Goal: Transaction & Acquisition: Purchase product/service

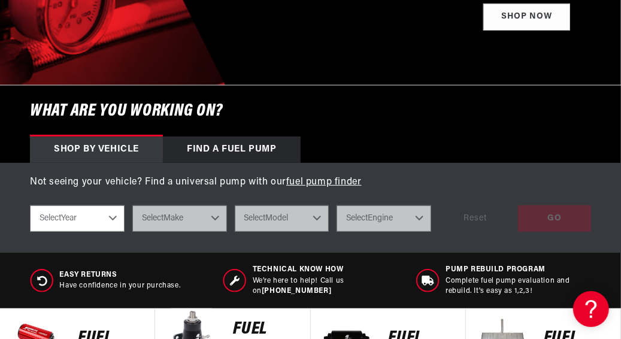
scroll to position [0, 513]
click at [113, 223] on select "Select Year 2023 2022 2021 2020 2019 2018 2017 2016 2015 2014 2013 2012 2011 20…" at bounding box center [77, 218] width 95 height 26
click at [113, 225] on select "Select Year 2023 2022 2021 2020 2019 2018 2017 2016 2015 2014 2013 2012 2011 20…" at bounding box center [77, 218] width 95 height 26
click at [113, 226] on select "Select Year 2023 2022 2021 2020 2019 2018 2017 2016 2015 2014 2013 2012 2011 20…" at bounding box center [77, 218] width 95 height 26
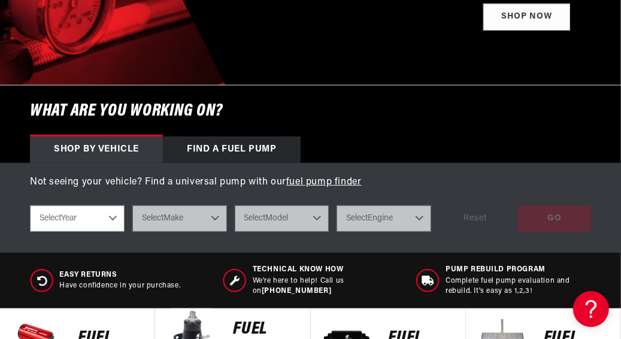
click at [113, 226] on select "Select Year 2023 2022 2021 2020 2019 2018 2017 2016 2015 2014 2013 2012 2011 20…" at bounding box center [77, 218] width 95 height 26
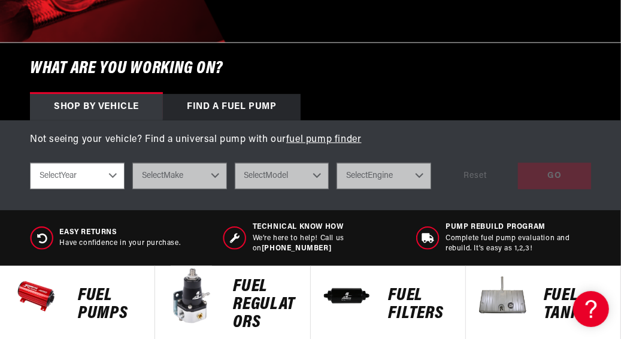
scroll to position [336, 0]
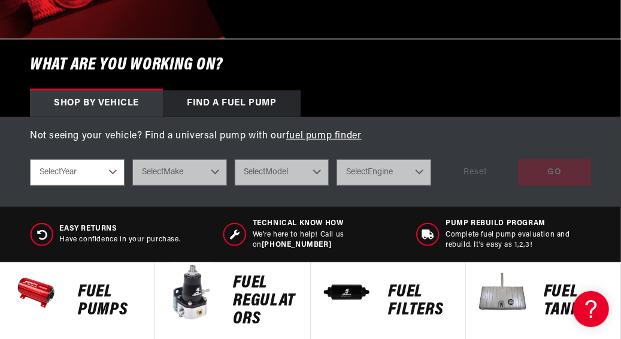
click at [238, 111] on div "Find a Fuel Pump" at bounding box center [232, 103] width 138 height 26
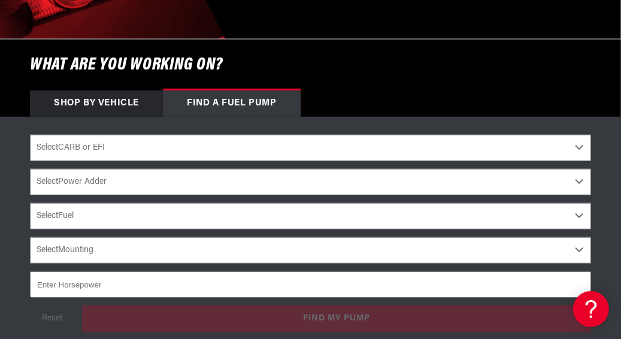
scroll to position [0, 513]
click at [577, 155] on select "Select CARB or EFI Carbureted Fuel Injected" at bounding box center [310, 148] width 561 height 26
select select "Carbureted"
click at [30, 143] on select "Select CARB or EFI Carbureted Fuel Injected" at bounding box center [310, 148] width 561 height 26
select select "Carbureted"
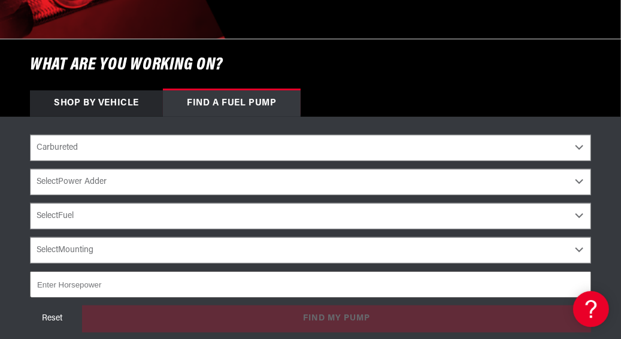
click at [580, 189] on select "Select Power Adder No - Naturally Aspirated Yes - Forced Induction" at bounding box center [310, 182] width 561 height 26
select select "No-Naturally-Aspirated"
click at [30, 177] on select "Select Power Adder No - Naturally Aspirated Yes - Forced Induction" at bounding box center [310, 182] width 561 height 26
select select "No-Naturally-Aspirated"
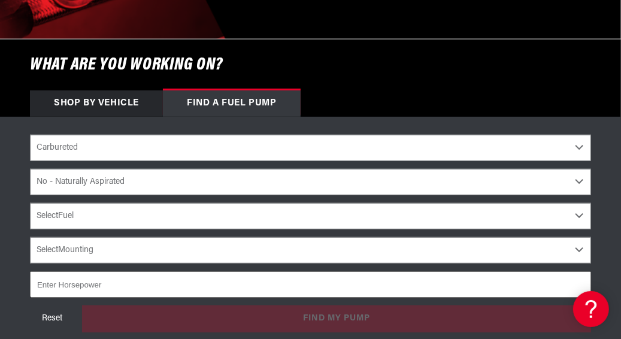
click at [580, 259] on select "Select Mounting External In-Tank" at bounding box center [310, 250] width 561 height 26
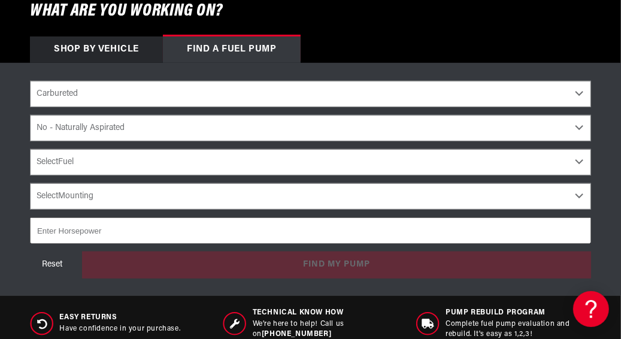
scroll to position [416, 0]
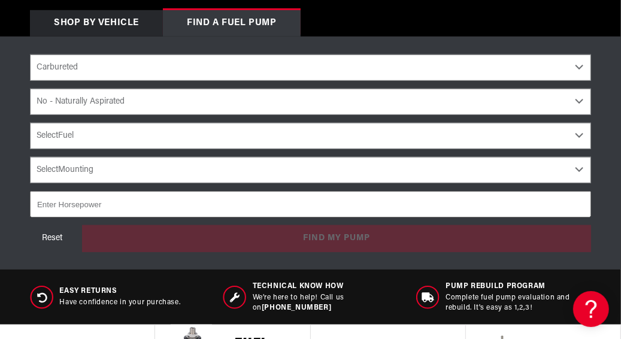
click at [580, 177] on select "Select Mounting External In-Tank" at bounding box center [310, 170] width 561 height 26
select select "External"
click at [30, 165] on select "Select Mounting External In-Tank" at bounding box center [310, 170] width 561 height 26
select select "External"
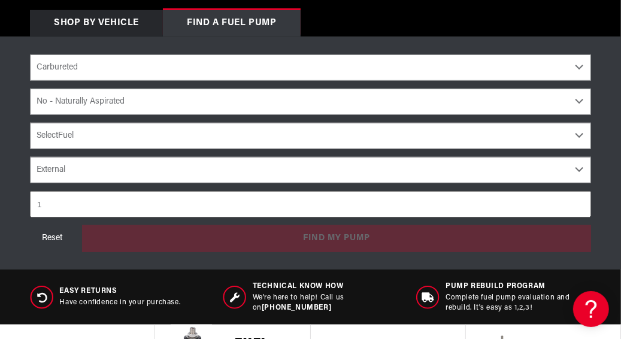
type input "1"
click at [578, 211] on input "1" at bounding box center [310, 204] width 561 height 26
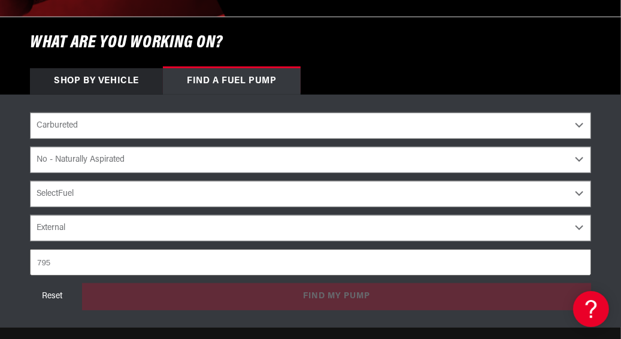
scroll to position [0, 1540]
type input "7"
click at [369, 305] on div "Reset find my pump" at bounding box center [310, 296] width 561 height 26
click at [428, 267] on input "700" at bounding box center [310, 262] width 561 height 26
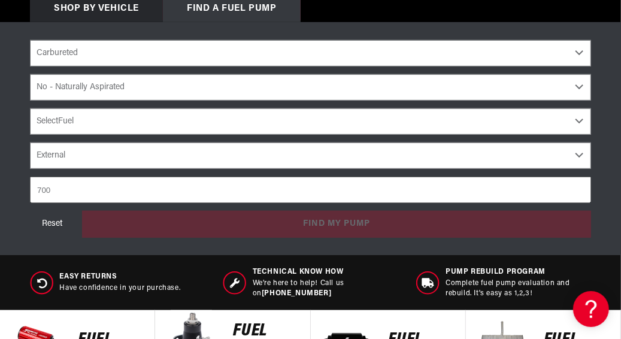
scroll to position [450, 0]
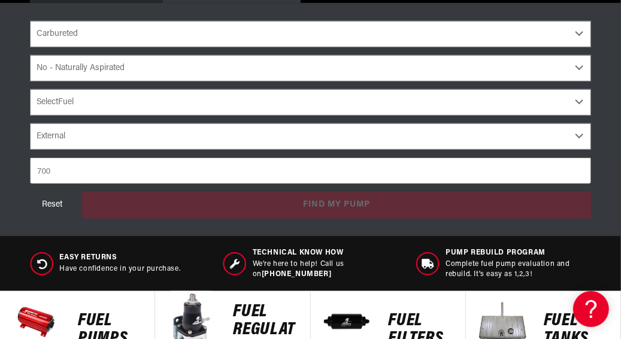
click at [336, 208] on div "Reset find my pump" at bounding box center [310, 205] width 561 height 26
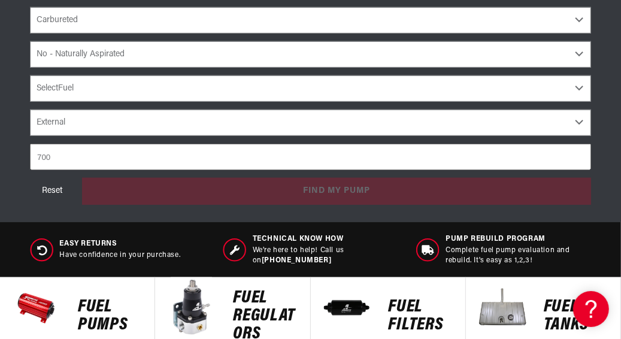
scroll to position [469, 0]
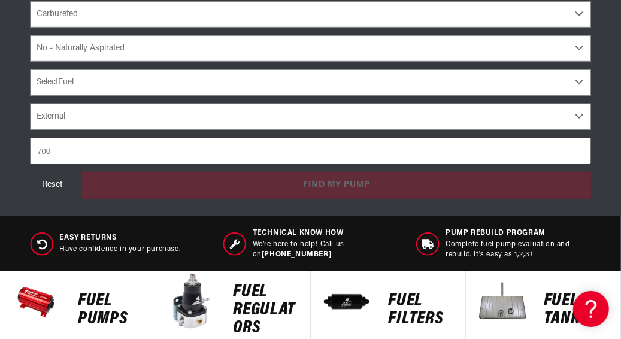
click at [338, 191] on div "Reset find my pump" at bounding box center [310, 185] width 561 height 26
click at [179, 162] on input "700" at bounding box center [310, 151] width 561 height 26
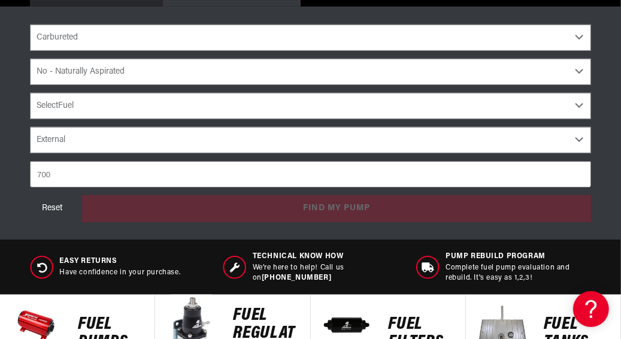
scroll to position [0, 0]
click at [580, 180] on input "701" at bounding box center [310, 174] width 561 height 26
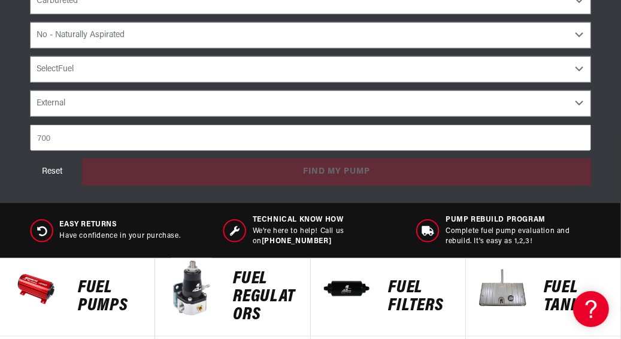
click at [580, 147] on input "700" at bounding box center [310, 138] width 561 height 26
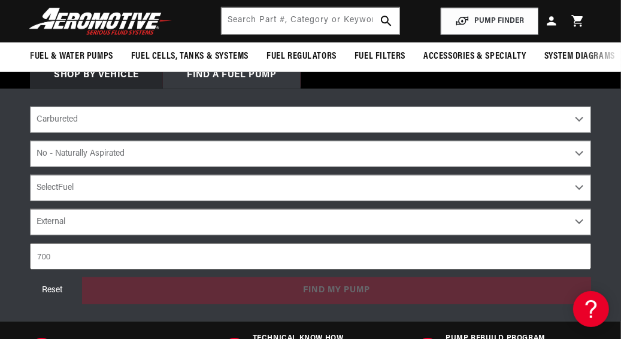
click at [580, 147] on div "Select CARB or EFI Carbureted Fuel Injected Select Power Adder No - Naturally A…" at bounding box center [310, 171] width 561 height 129
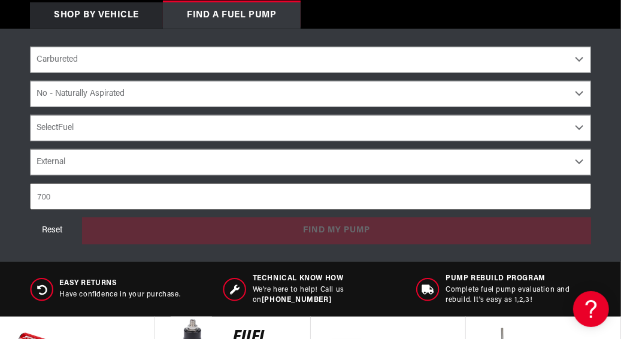
click at [308, 240] on div "Reset find my pump" at bounding box center [310, 230] width 561 height 26
click at [579, 207] on input "699" at bounding box center [310, 196] width 561 height 26
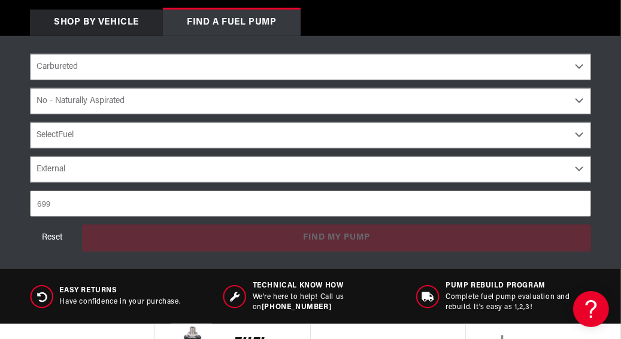
click at [331, 243] on div "Reset find my pump" at bounding box center [310, 238] width 561 height 26
click at [101, 210] on input "699" at bounding box center [310, 203] width 561 height 26
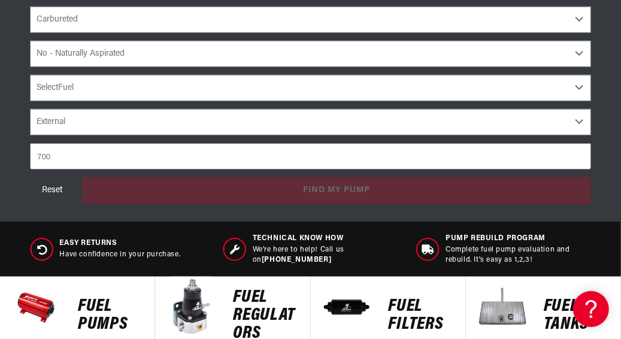
type input "700"
click at [578, 160] on input "700" at bounding box center [310, 156] width 561 height 26
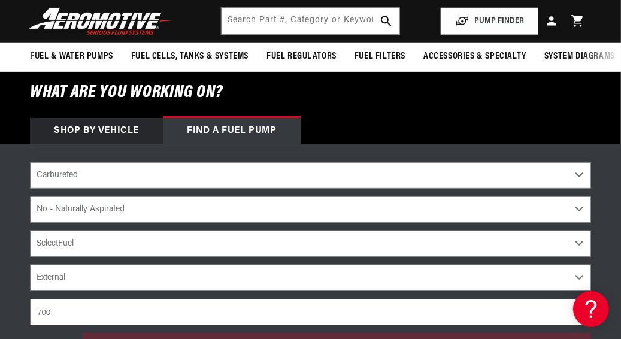
click at [198, 134] on div "Find a Fuel Pump" at bounding box center [232, 131] width 138 height 26
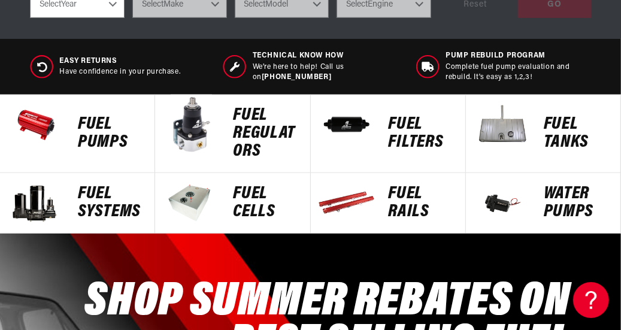
scroll to position [0, 1026]
click at [86, 130] on p "Fuel Pumps" at bounding box center [110, 134] width 65 height 36
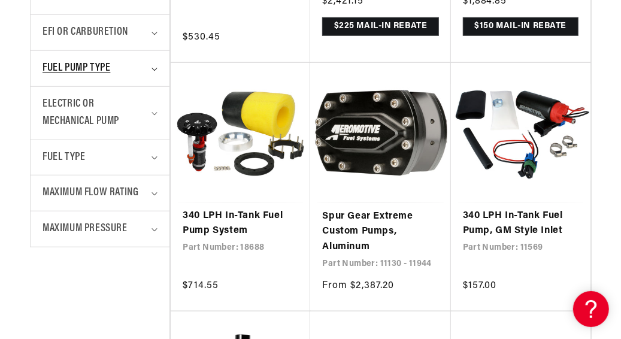
scroll to position [0, 1540]
click at [153, 73] on summary "Fuel Pump Type" at bounding box center [100, 68] width 115 height 35
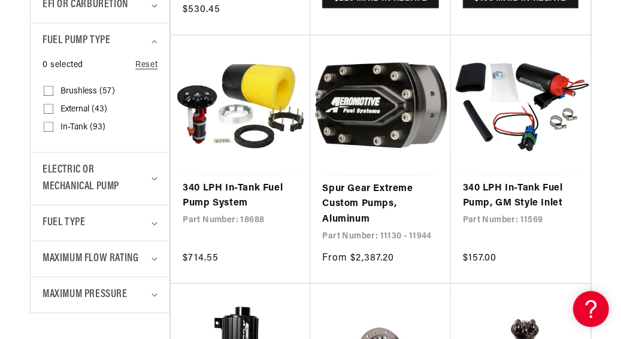
scroll to position [575, 0]
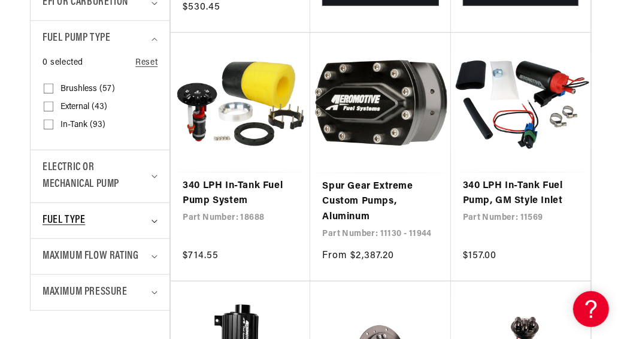
click at [153, 223] on icon "Fuel Type (0 selected)" at bounding box center [154, 222] width 6 height 4
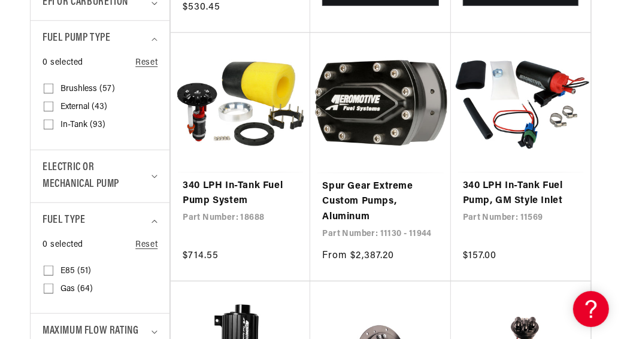
click at [53, 296] on label "Gas (64) Gas (64 products)" at bounding box center [96, 289] width 105 height 18
click at [53, 296] on input "Gas (64) Gas (64 products)" at bounding box center [49, 291] width 10 height 10
checkbox input "true"
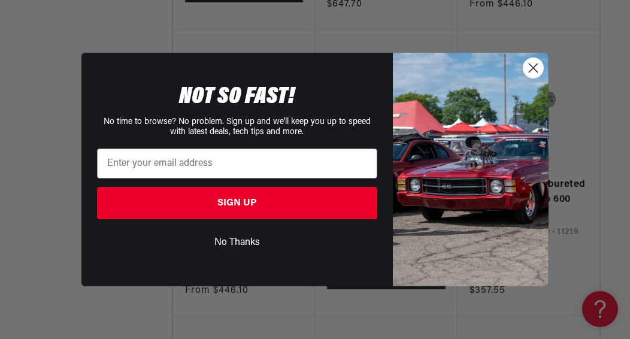
click at [533, 66] on circle "Close dialog" at bounding box center [533, 68] width 20 height 20
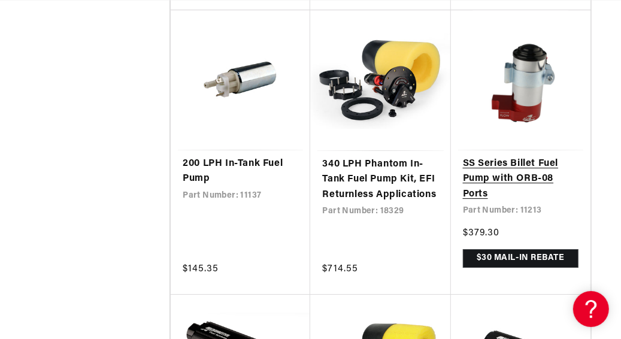
scroll to position [0, 513]
click at [511, 171] on link "SS Series Billet Fuel Pump with ORB-08 Ports" at bounding box center [521, 179] width 116 height 46
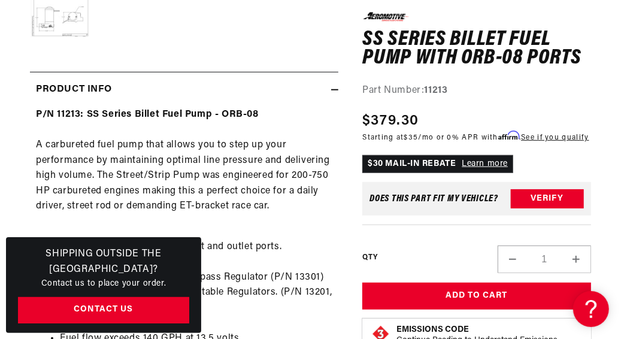
scroll to position [447, 0]
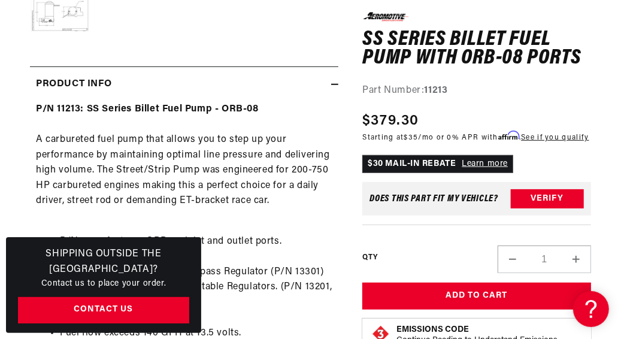
click at [12, 213] on section "0.0 star rating Write a review SS Series Billet Fuel Pump with ORB-08 Ports SS …" at bounding box center [310, 268] width 621 height 1123
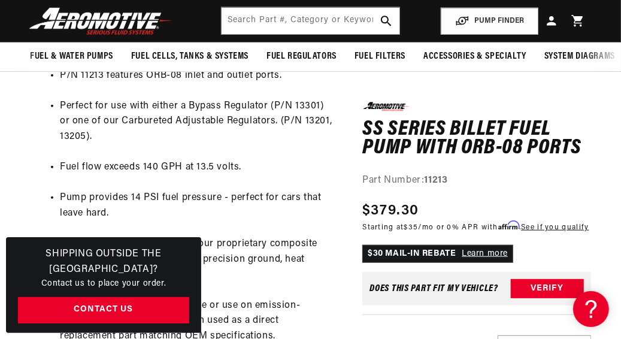
scroll to position [0, 0]
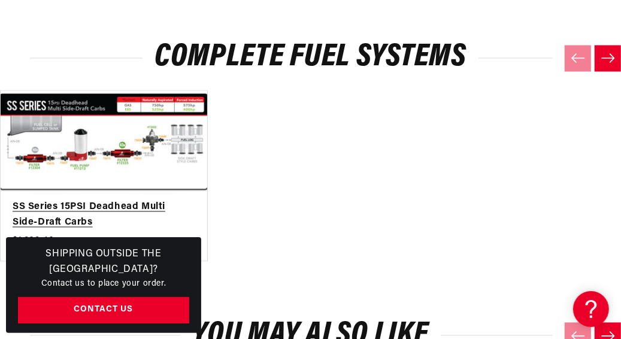
click at [107, 200] on link "SS Series 15PSI Deadhead Multi Side-Draft Carbs" at bounding box center [98, 215] width 171 height 31
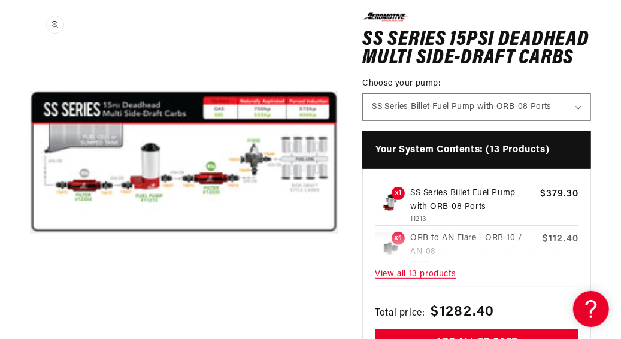
scroll to position [1, 0]
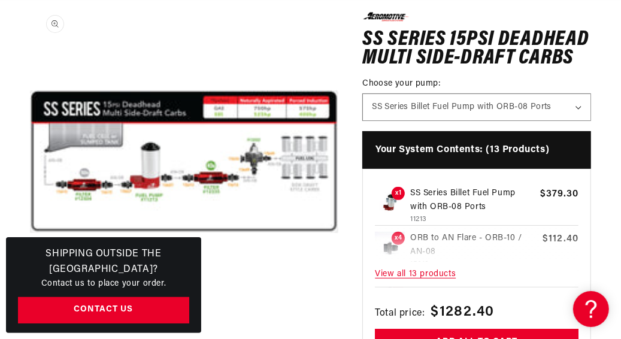
click at [30, 316] on button "Open media 1 in modal" at bounding box center [30, 316] width 0 height 0
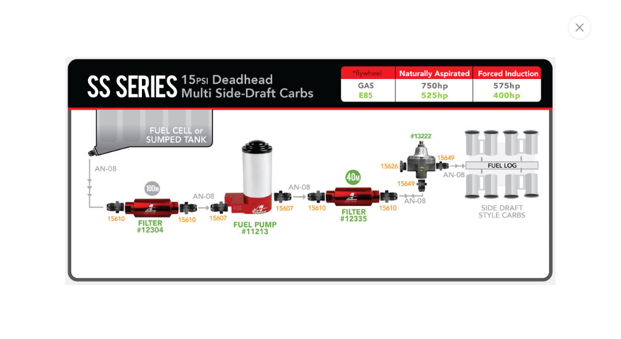
scroll to position [0, 1566]
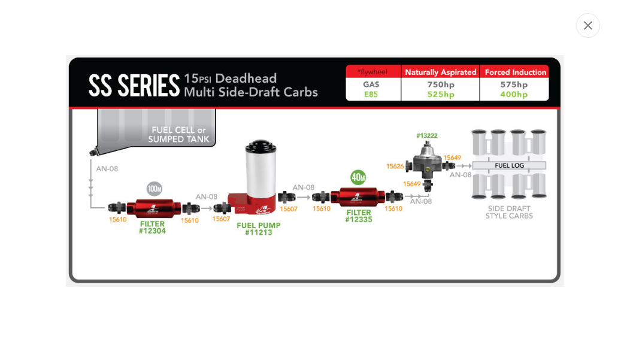
click at [586, 31] on button "Close" at bounding box center [588, 25] width 24 height 25
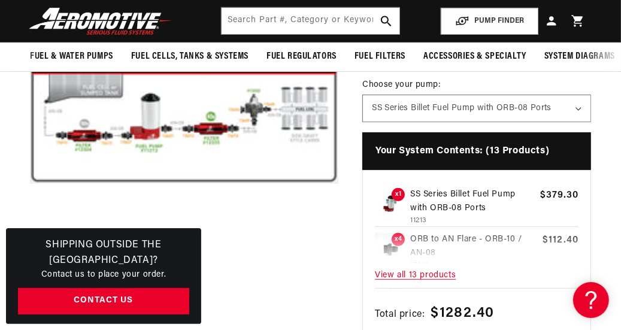
scroll to position [0, 0]
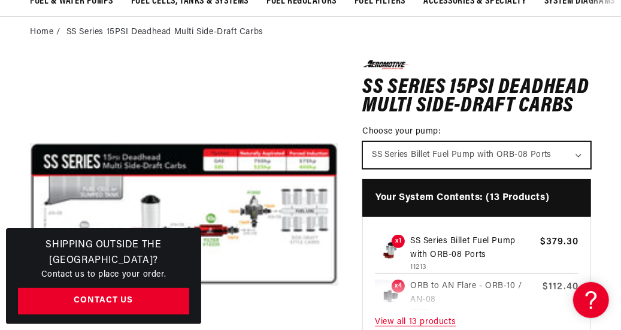
click at [579, 162] on select "SS Series Billet Fuel Pump with ORB-08 Ports" at bounding box center [477, 155] width 228 height 26
click at [363, 150] on select "SS Series Billet Fuel Pump with ORB-08 Ports" at bounding box center [477, 155] width 228 height 26
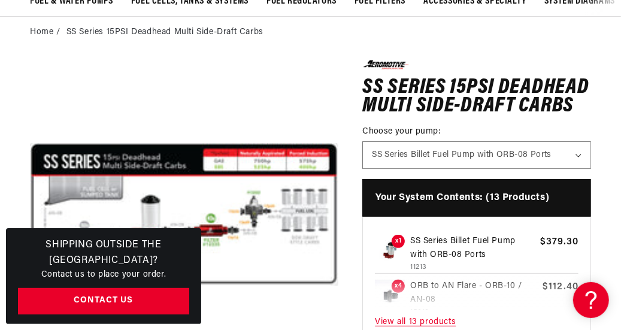
click at [472, 250] on p "SS Series Billet Fuel Pump with ORB-08 Ports" at bounding box center [472, 248] width 125 height 27
